Goal: Information Seeking & Learning: Understand process/instructions

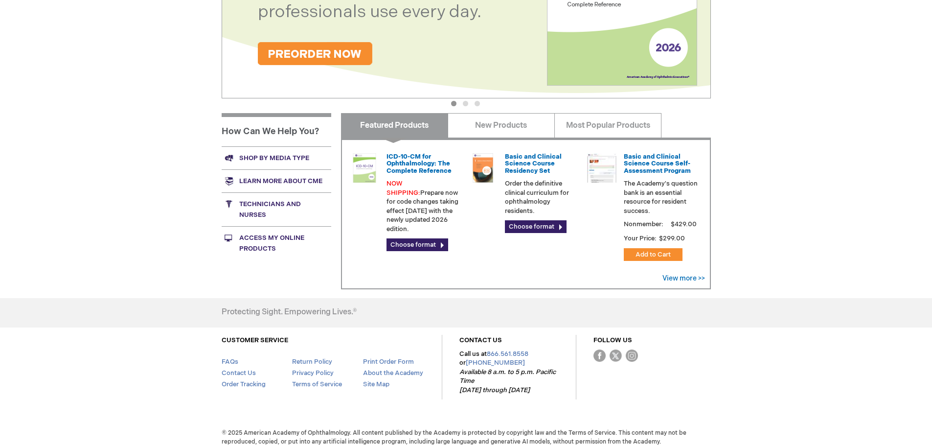
scroll to position [290, 0]
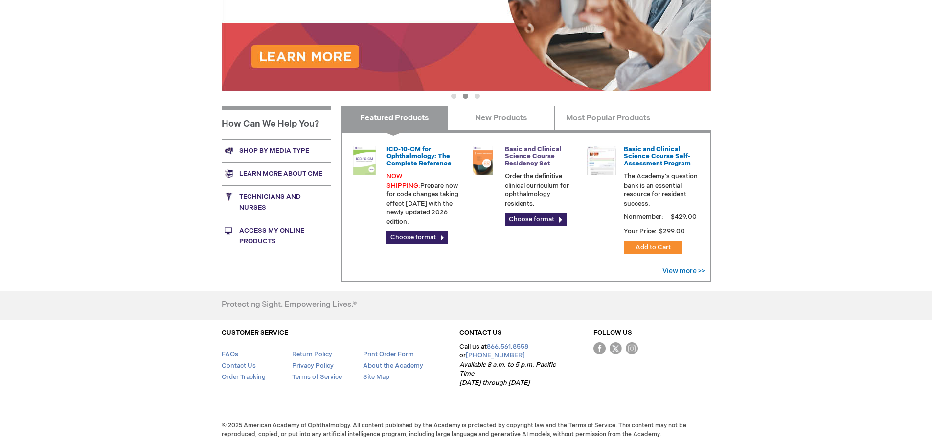
click at [524, 160] on link "Basic and Clinical Science Course Residency Set" at bounding box center [533, 156] width 57 height 22
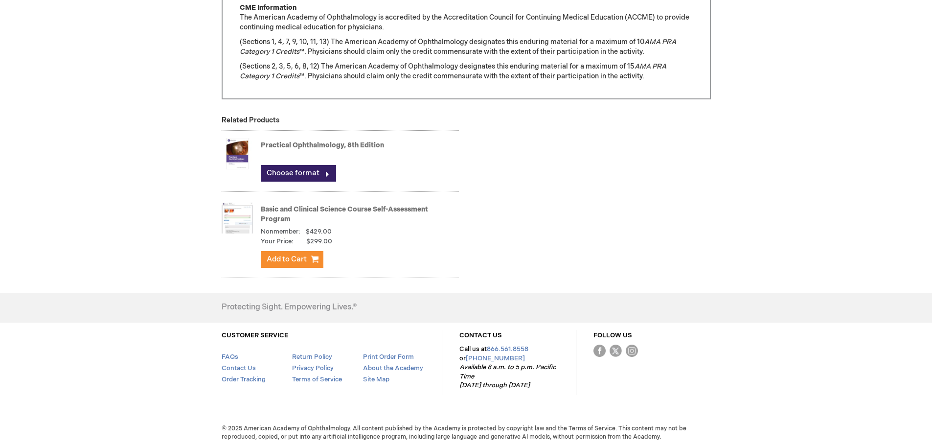
scroll to position [1023, 0]
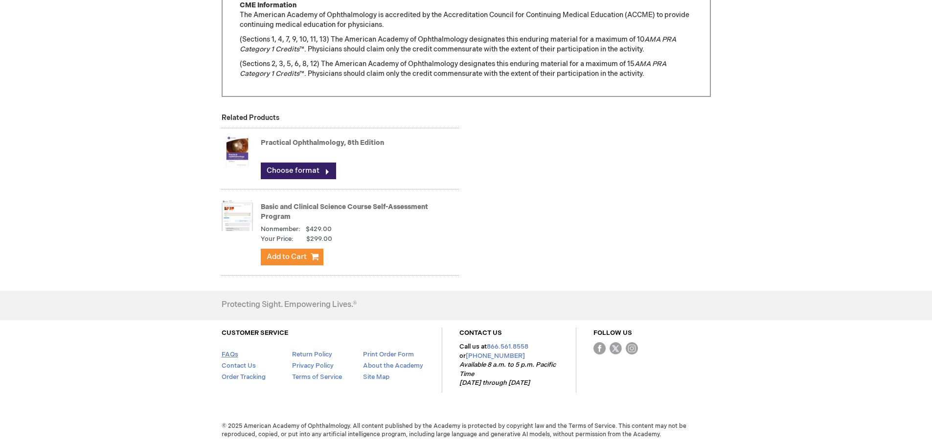
click at [232, 356] on link "FAQs" at bounding box center [230, 354] width 17 height 8
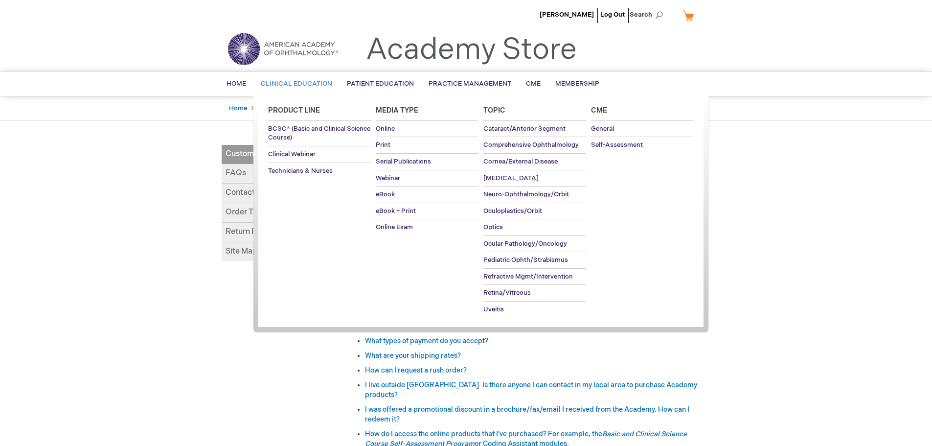
click at [290, 85] on span "Clinical Education" at bounding box center [296, 84] width 71 height 8
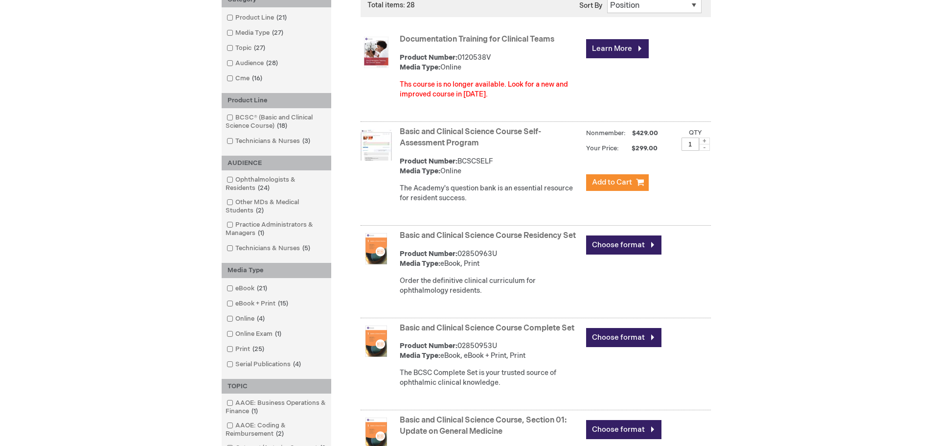
scroll to position [196, 0]
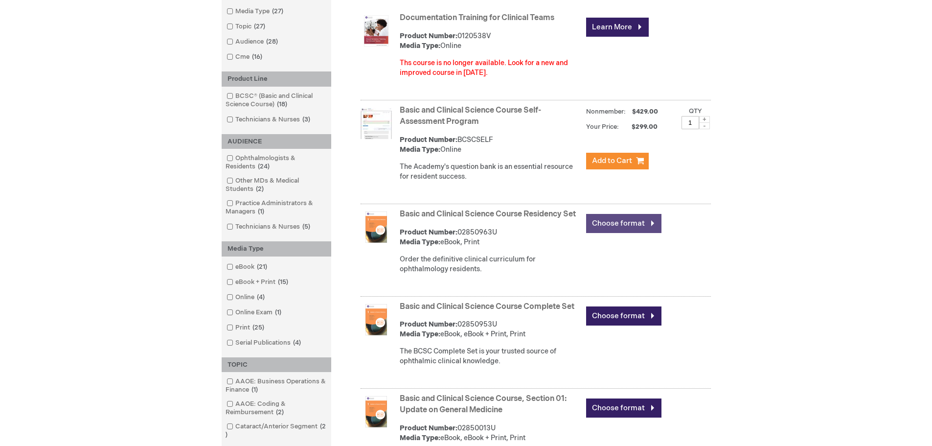
click at [616, 221] on link "Choose format" at bounding box center [623, 223] width 75 height 19
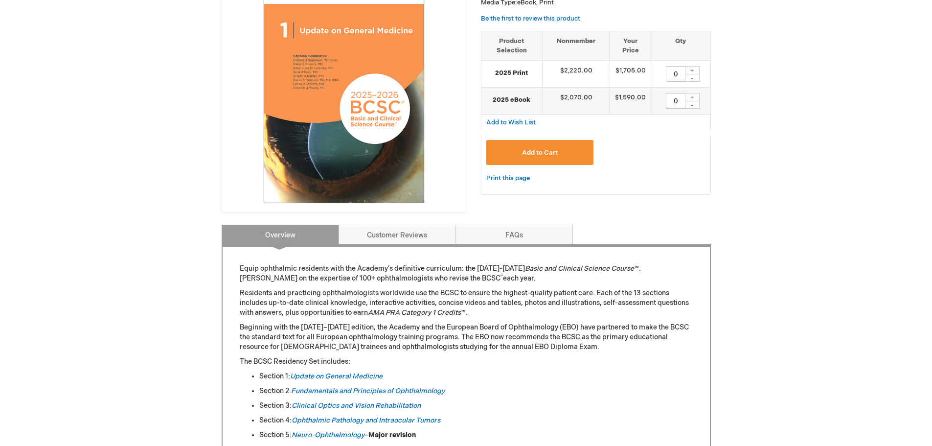
scroll to position [245, 0]
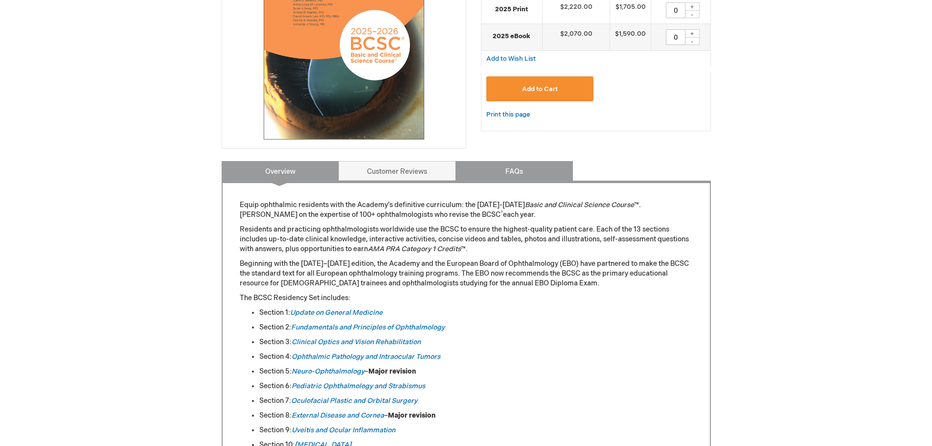
click at [517, 174] on link "FAQs" at bounding box center [513, 171] width 117 height 20
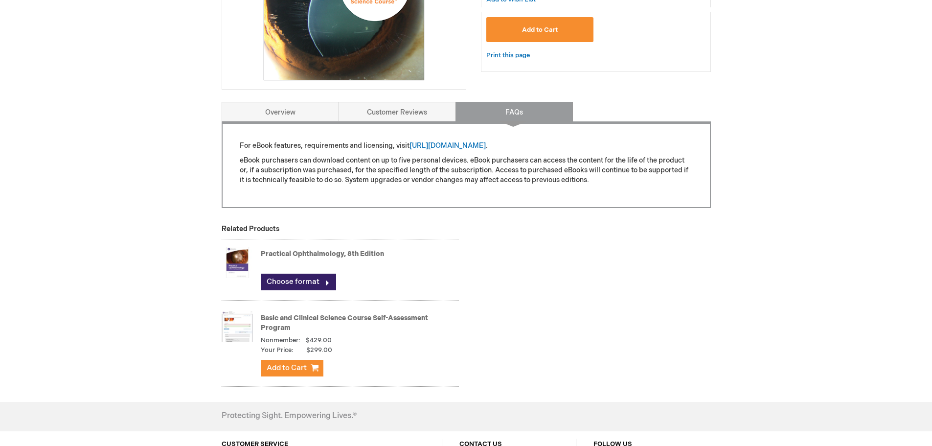
scroll to position [294, 0]
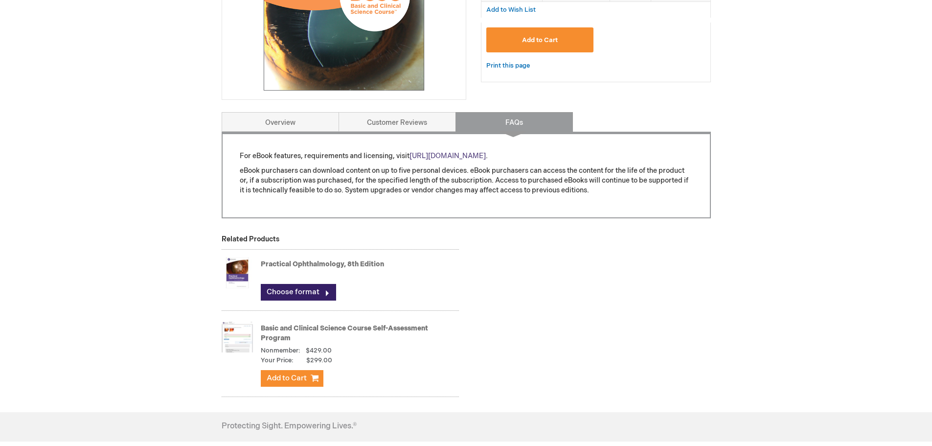
click at [486, 158] on link "[URL][DOMAIN_NAME]" at bounding box center [447, 156] width 76 height 8
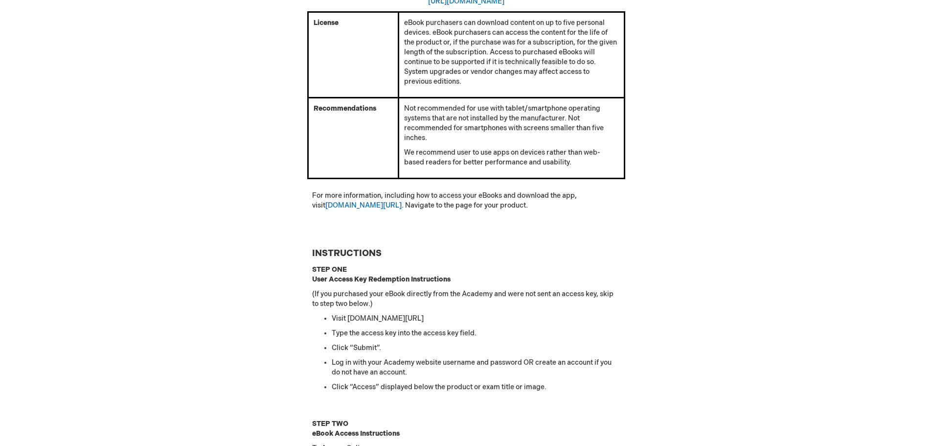
scroll to position [410, 0]
